Goal: Task Accomplishment & Management: Use online tool/utility

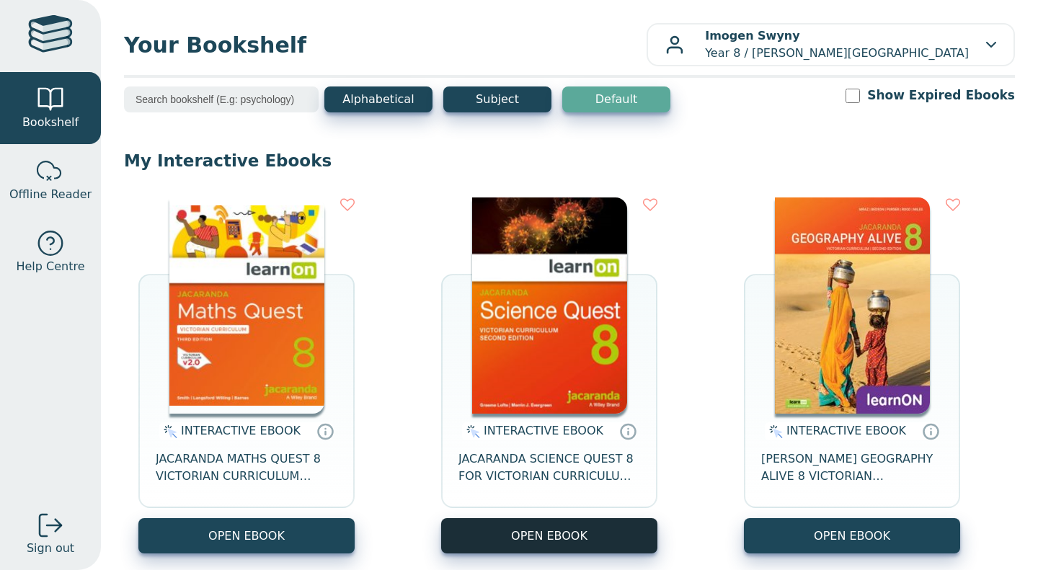
click at [484, 533] on button "OPEN EBOOK" at bounding box center [549, 535] width 216 height 35
click at [621, 541] on button "OPEN EBOOK" at bounding box center [549, 535] width 216 height 35
